Goal: Task Accomplishment & Management: Complete application form

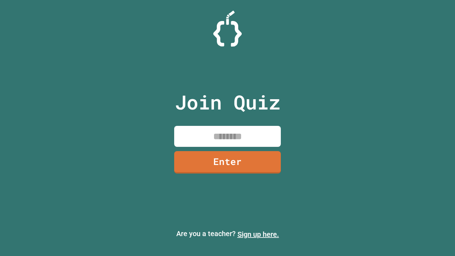
click at [258, 234] on link "Sign up here." at bounding box center [259, 234] width 42 height 9
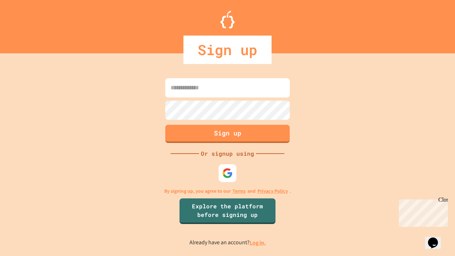
click at [258, 243] on link "Log in." at bounding box center [258, 242] width 16 height 7
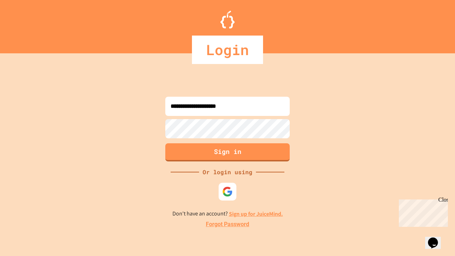
type input "**********"
